Goal: Task Accomplishment & Management: Manage account settings

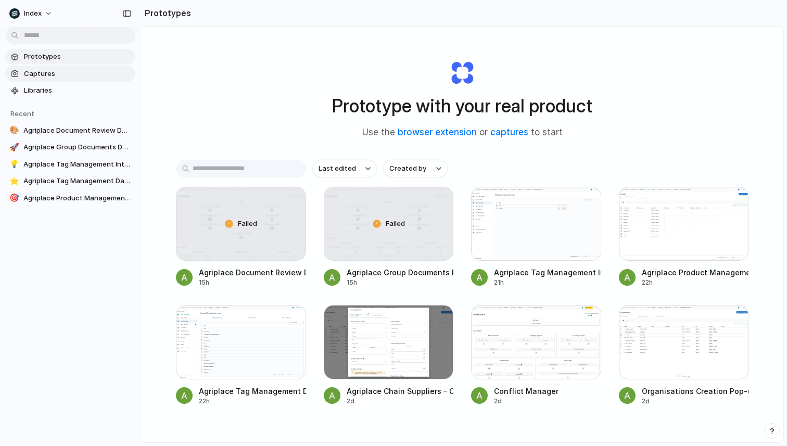
click at [57, 70] on span "Captures" at bounding box center [77, 74] width 107 height 10
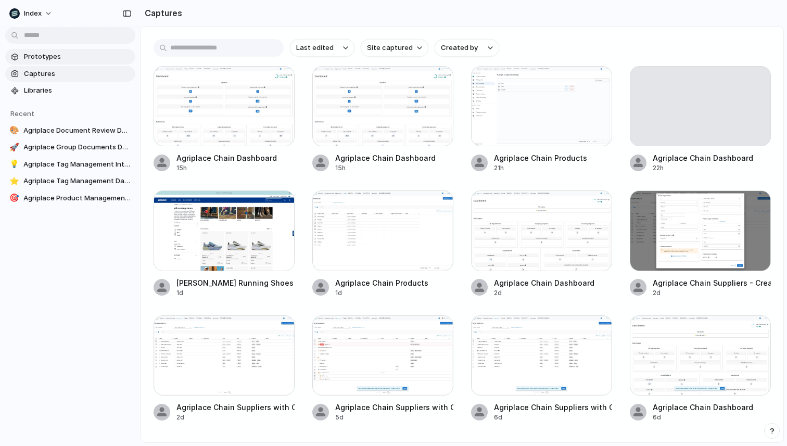
click at [61, 57] on span "Prototypes" at bounding box center [77, 57] width 107 height 10
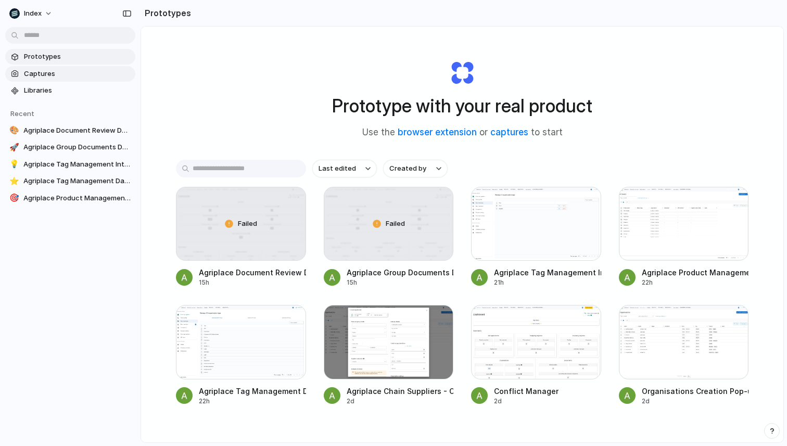
click at [62, 73] on span "Captures" at bounding box center [77, 74] width 107 height 10
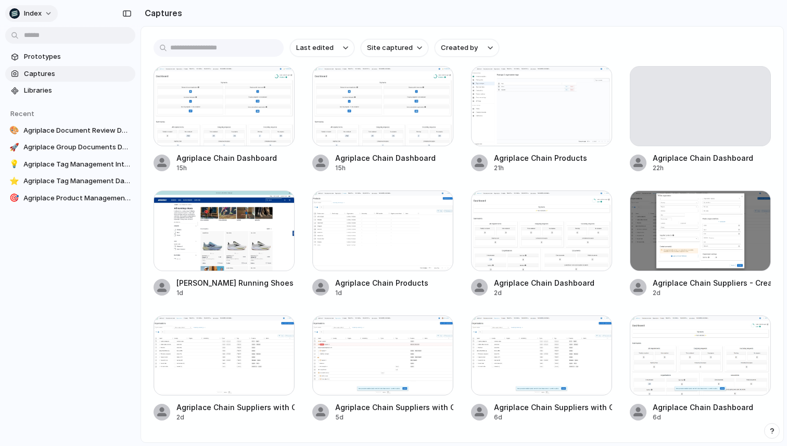
click at [36, 15] on span "Index" at bounding box center [33, 13] width 18 height 10
click at [37, 33] on span "Settings" at bounding box center [38, 37] width 29 height 10
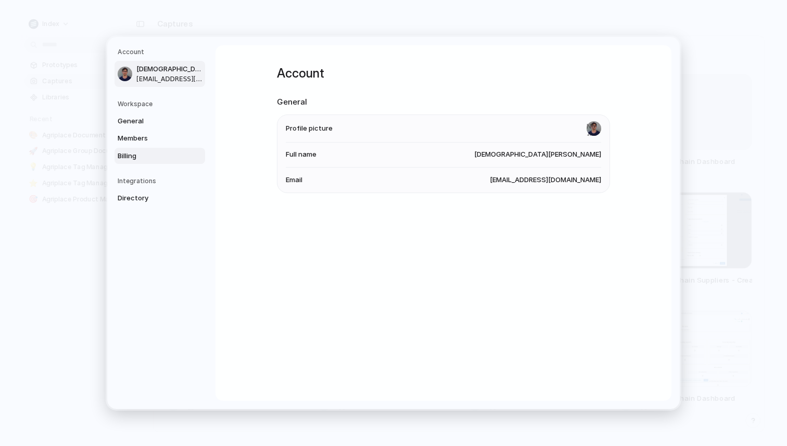
click at [136, 160] on span "Billing" at bounding box center [151, 156] width 67 height 10
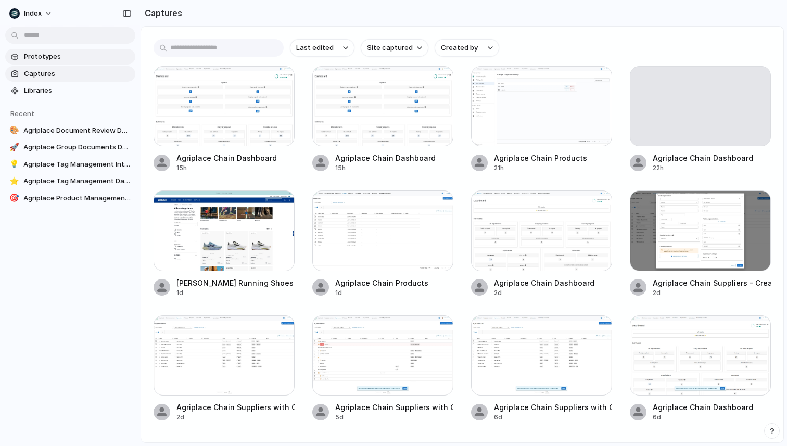
click at [52, 53] on span "Prototypes" at bounding box center [77, 57] width 107 height 10
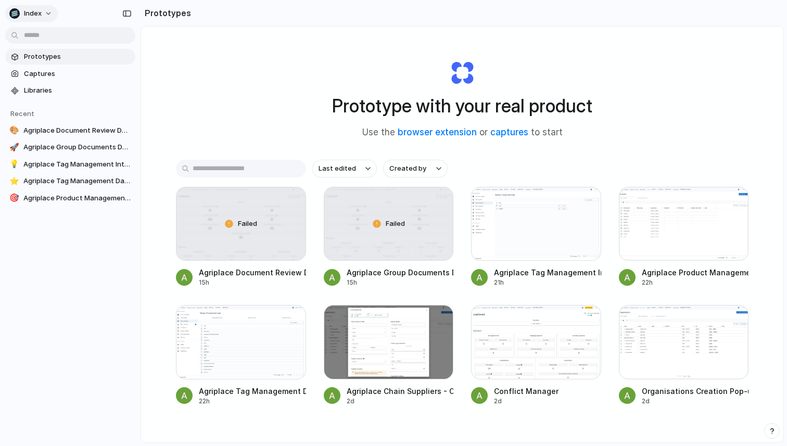
click at [36, 7] on button "Index" at bounding box center [31, 13] width 53 height 17
click at [52, 34] on li "Settings" at bounding box center [50, 37] width 86 height 17
